Goal: Task Accomplishment & Management: Complete application form

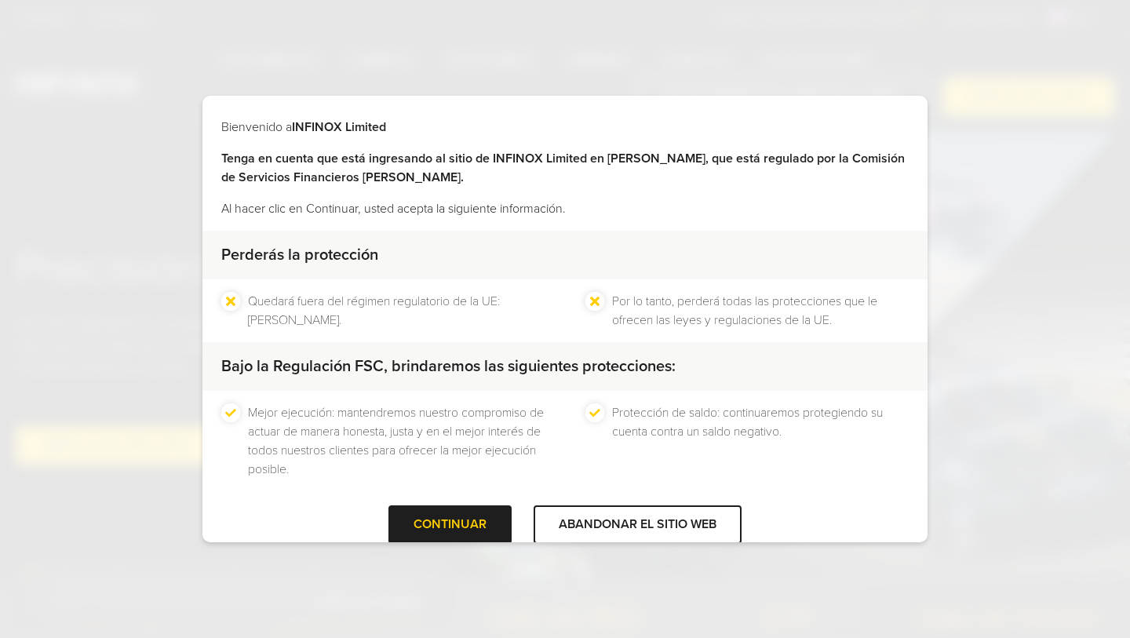
click at [49, 406] on div "Bienvenido a INFINOX Limited Tenga en cuenta que está ingresando al sitio de IN…" at bounding box center [565, 319] width 1130 height 638
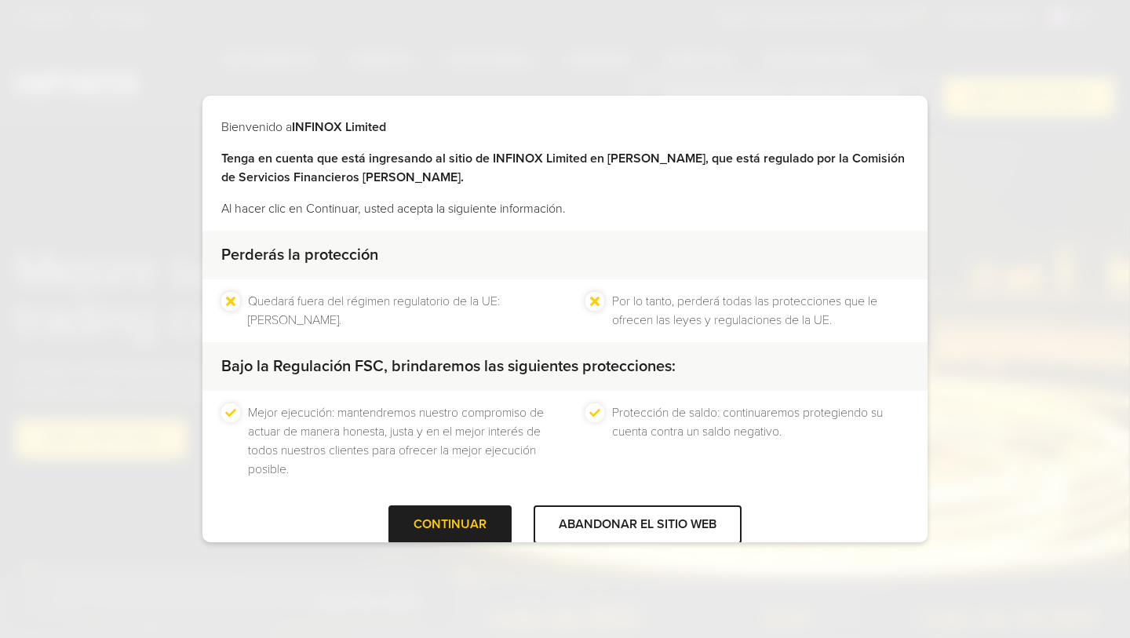
scroll to position [28, 0]
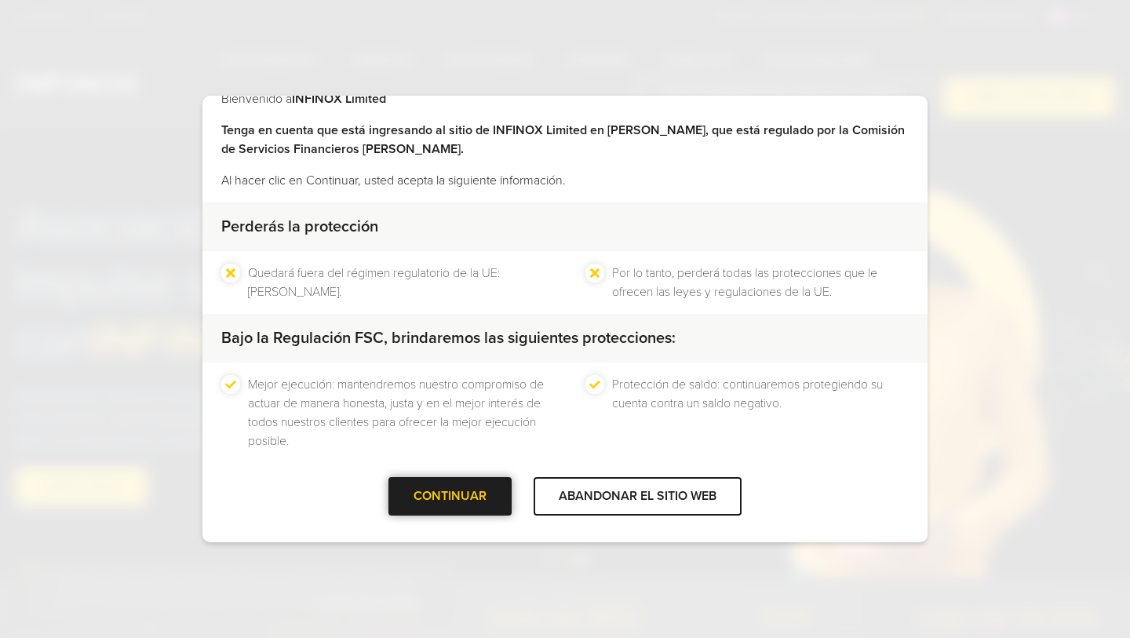
click at [450, 497] on div at bounding box center [450, 497] width 0 height 0
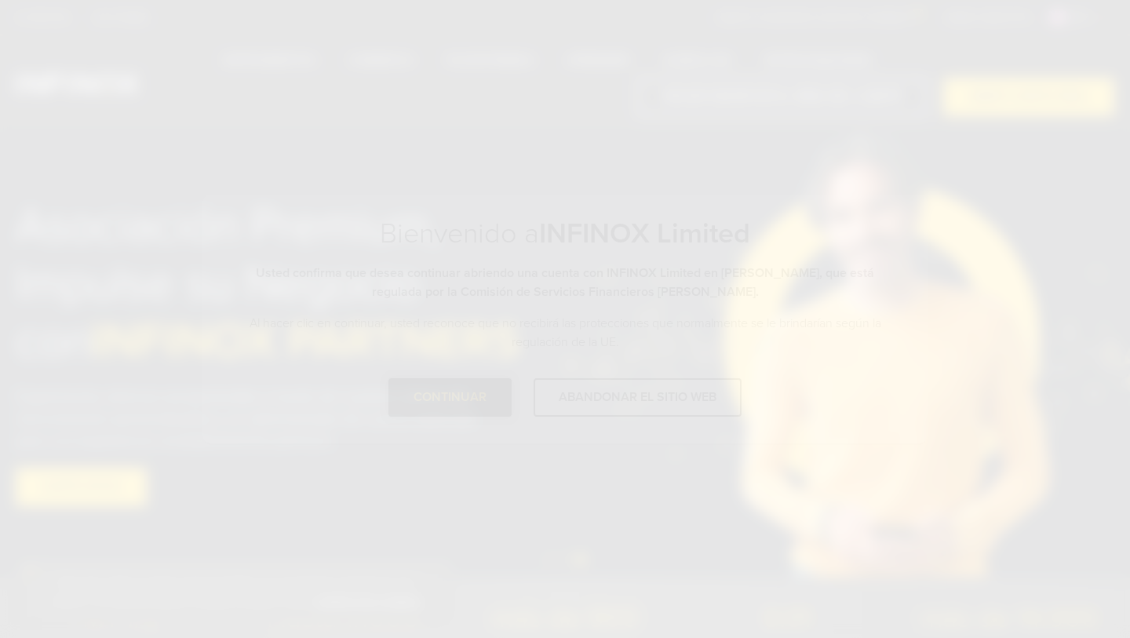
scroll to position [0, 0]
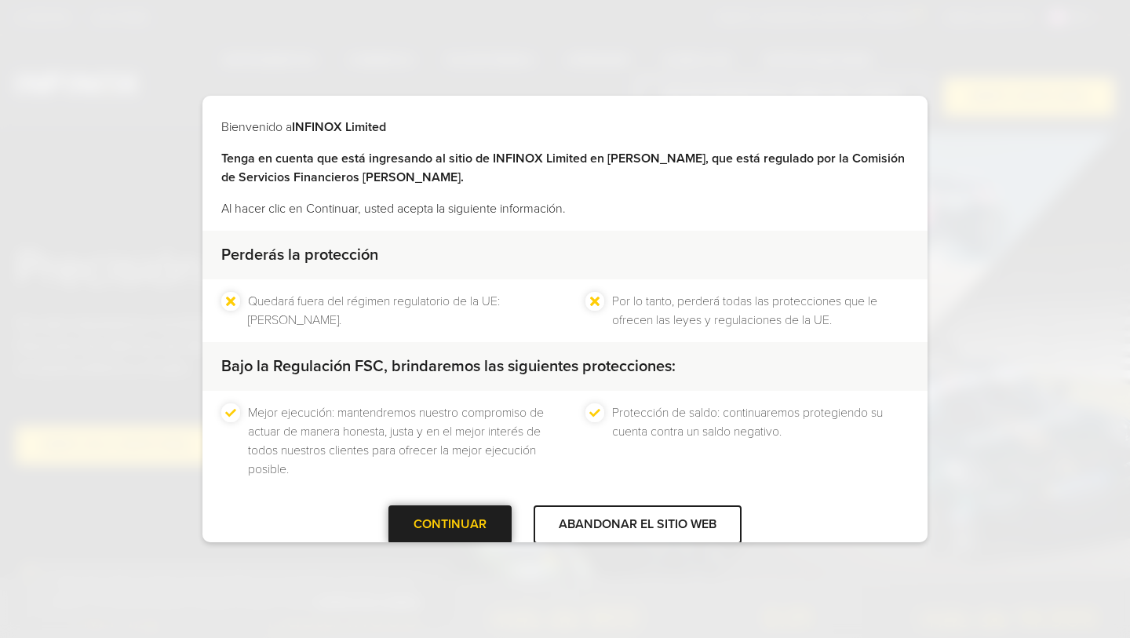
click at [450, 525] on div at bounding box center [450, 525] width 0 height 0
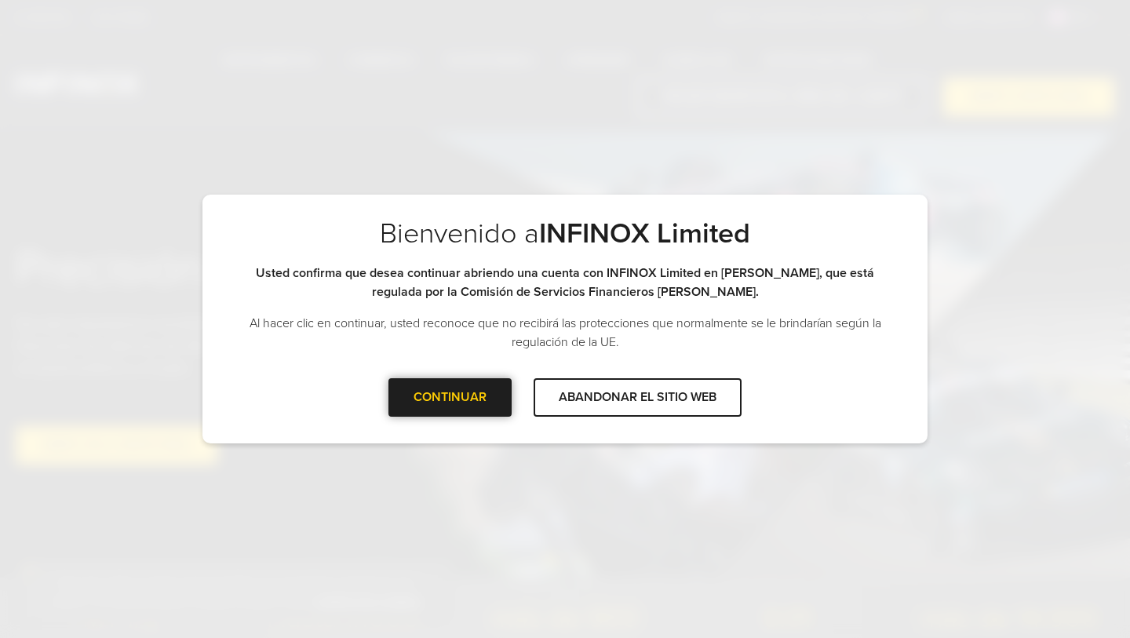
click at [458, 395] on font "CONTINUAR" at bounding box center [450, 397] width 73 height 16
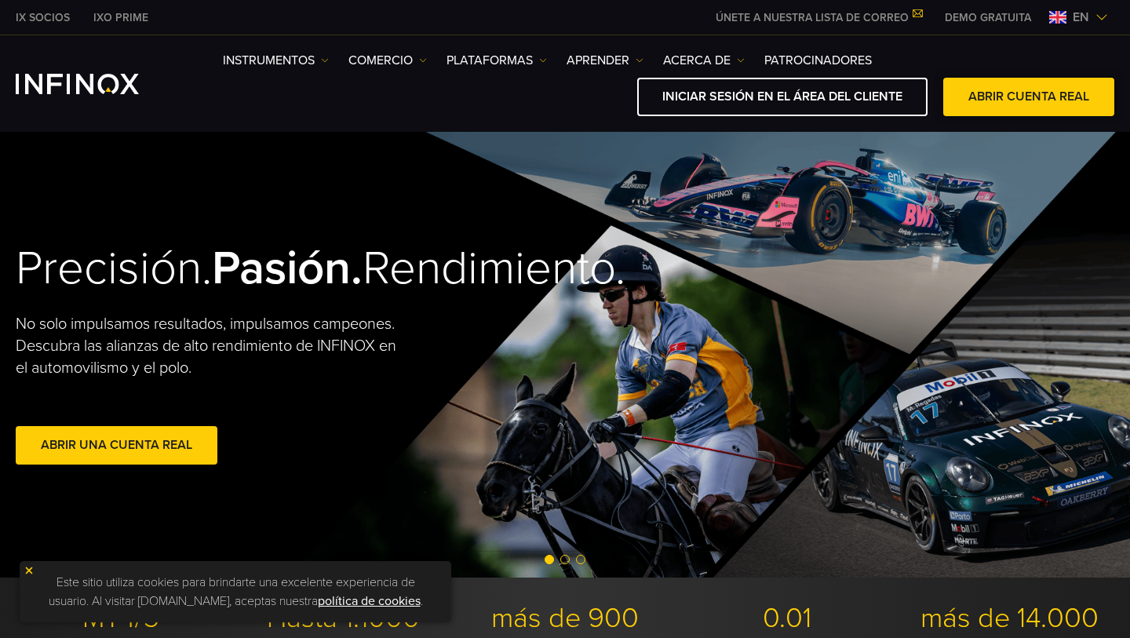
click at [1029, 97] on span at bounding box center [1029, 97] width 0 height 0
